Goal: Transaction & Acquisition: Purchase product/service

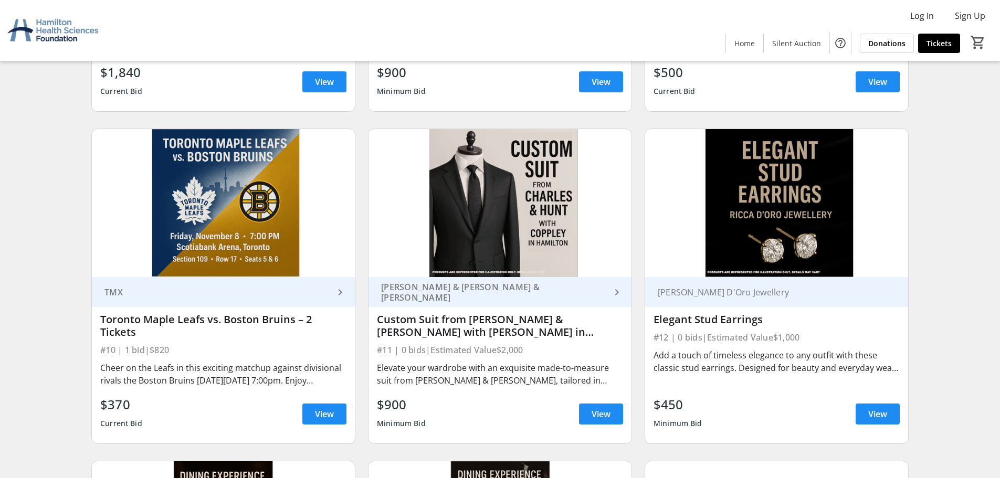
scroll to position [1054, 0]
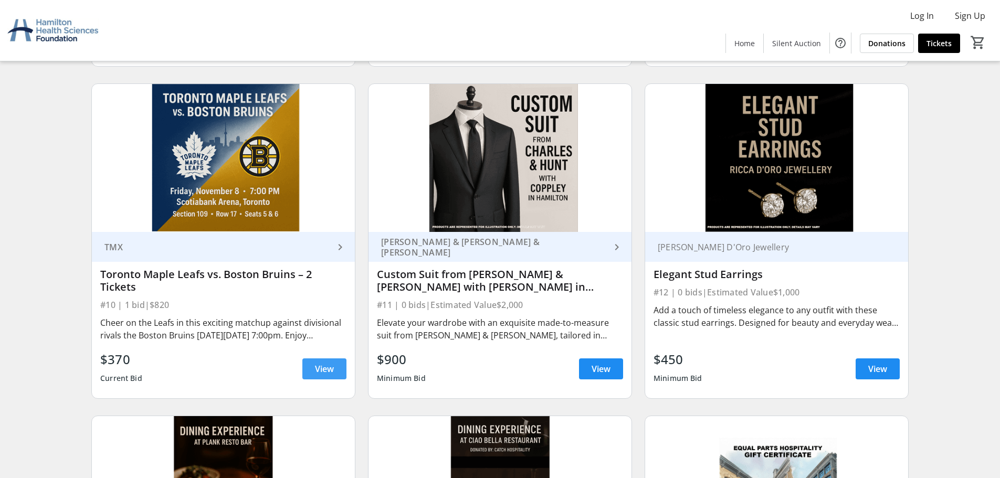
click at [332, 374] on span "View" at bounding box center [324, 369] width 19 height 13
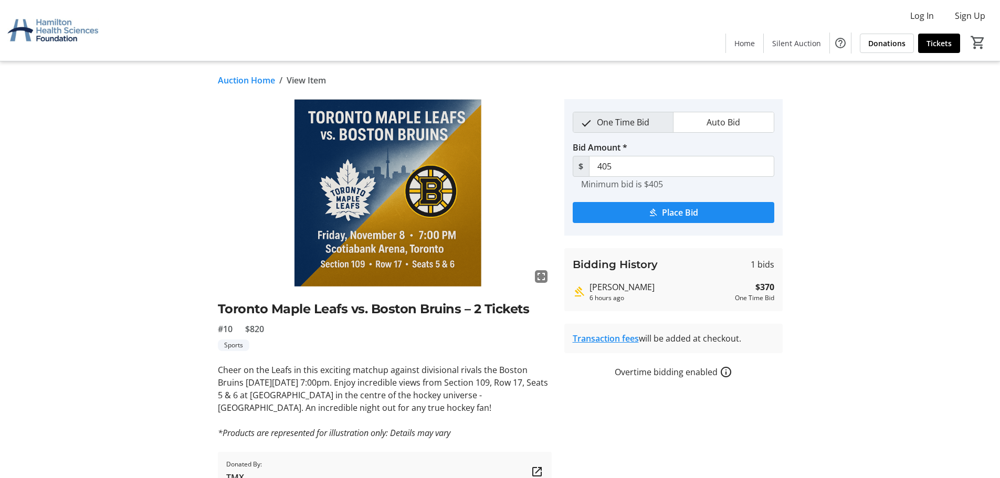
scroll to position [54, 0]
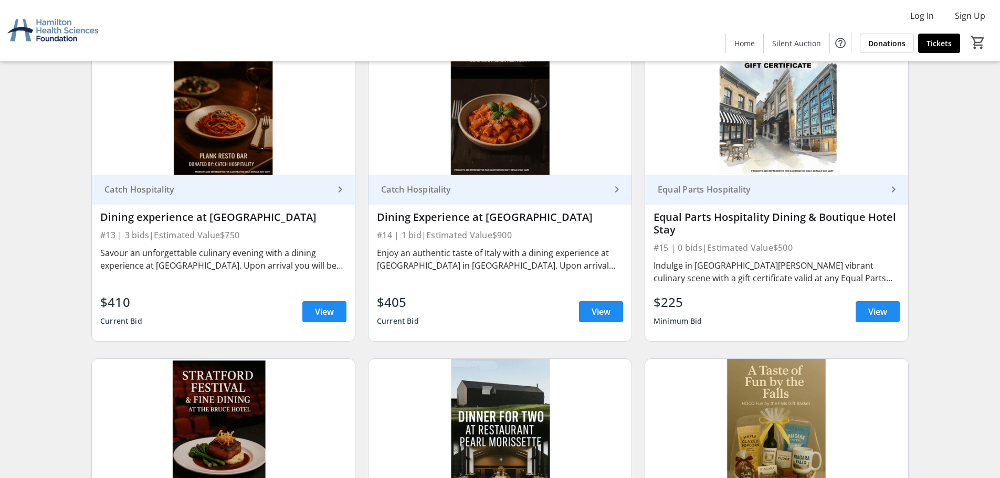
scroll to position [1509, 0]
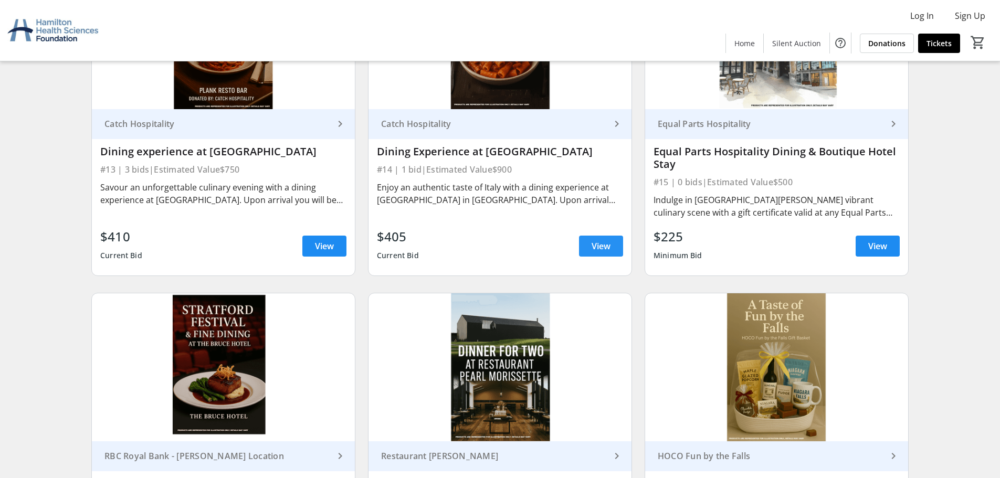
click at [611, 244] on span at bounding box center [601, 246] width 44 height 25
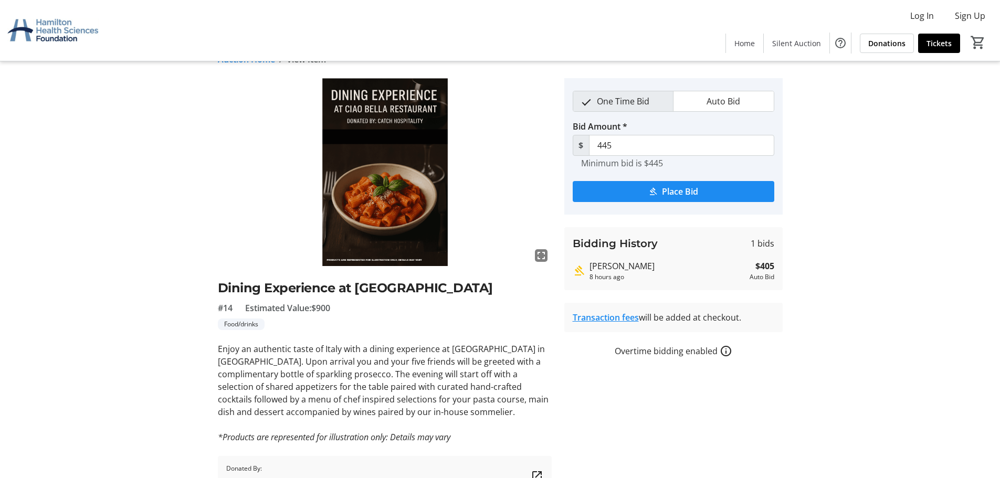
scroll to position [79, 0]
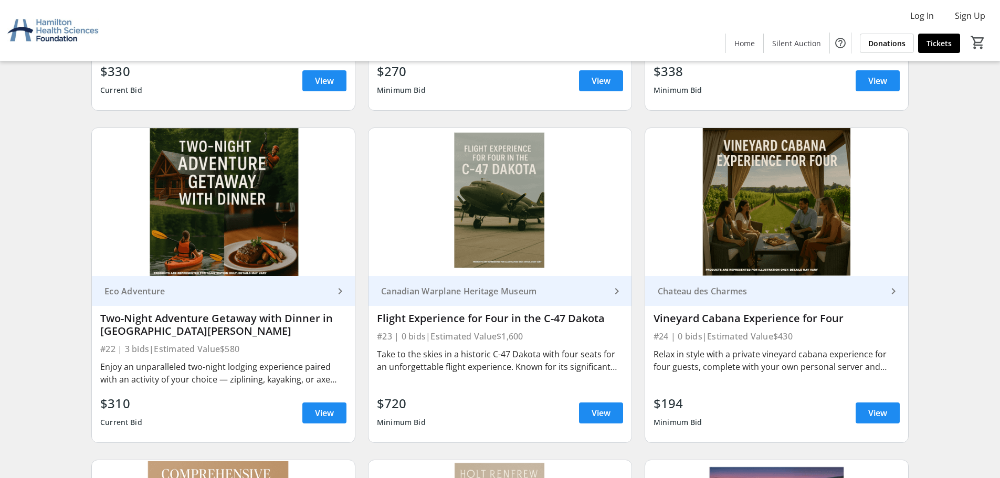
scroll to position [2371, 0]
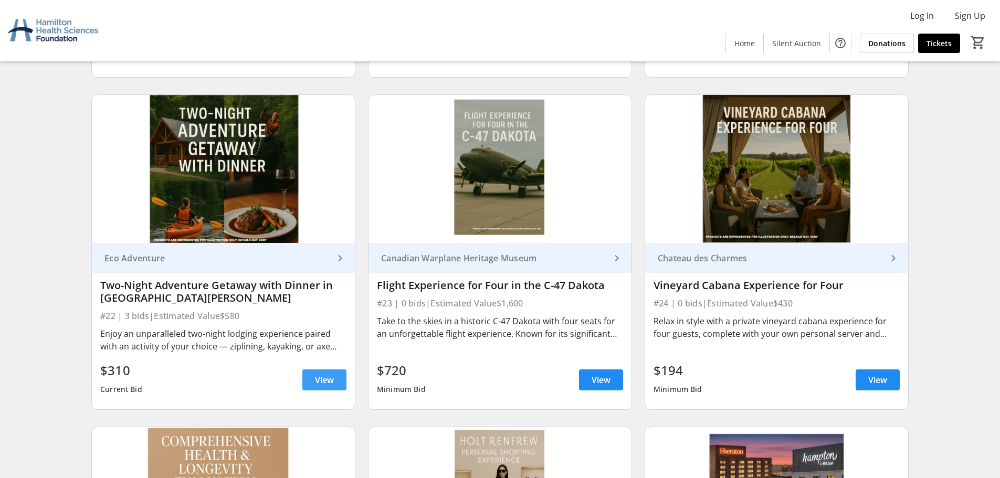
click at [323, 378] on span "View" at bounding box center [324, 380] width 19 height 13
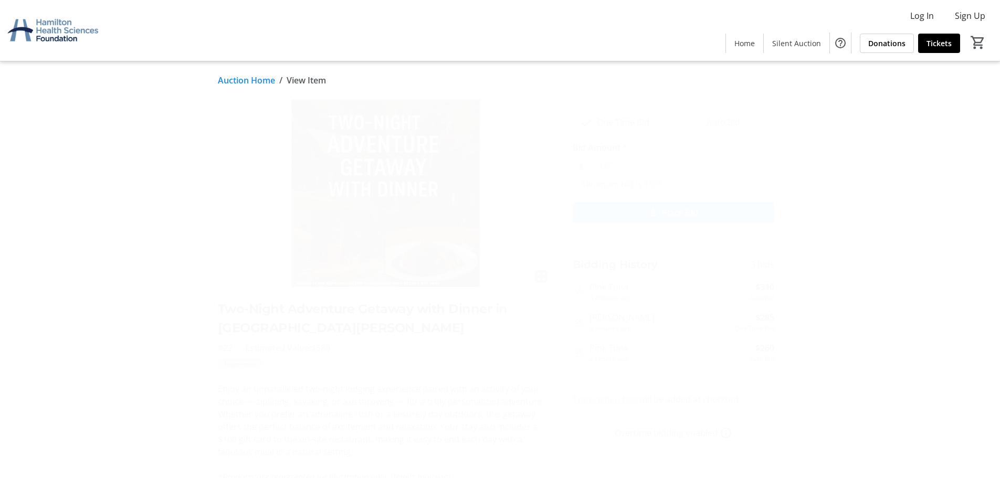
type input "385"
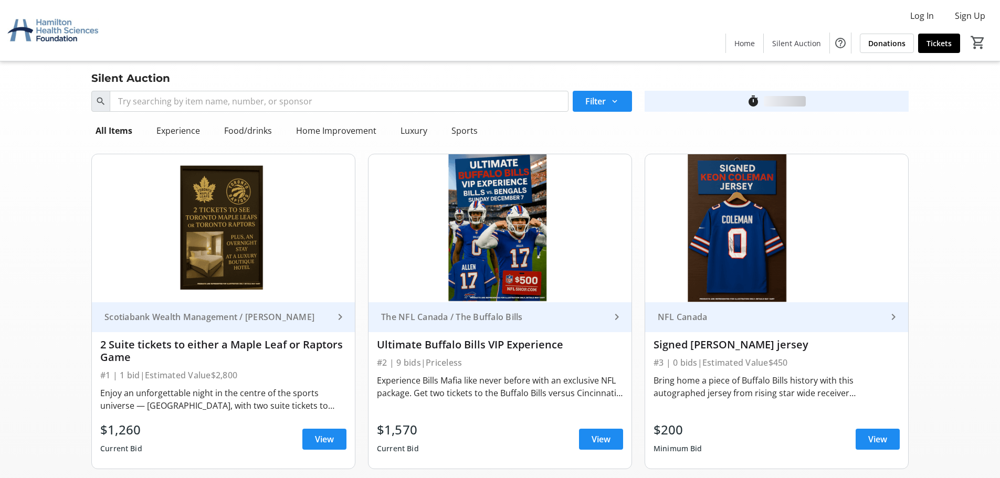
scroll to position [2371, 0]
